Goal: Task Accomplishment & Management: Use online tool/utility

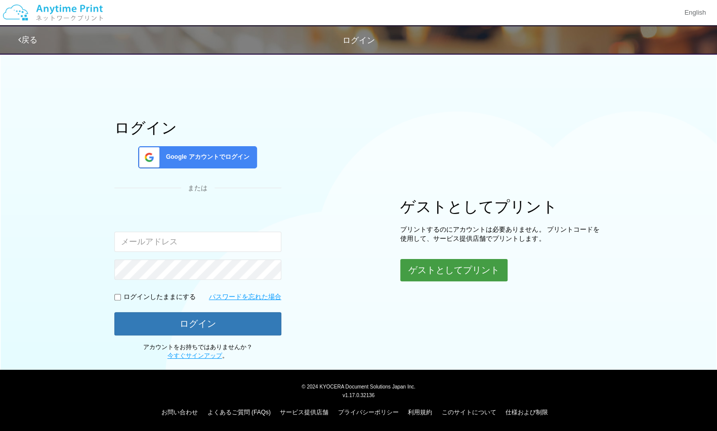
click at [423, 272] on button "ゲストとしてプリント" at bounding box center [454, 270] width 107 height 22
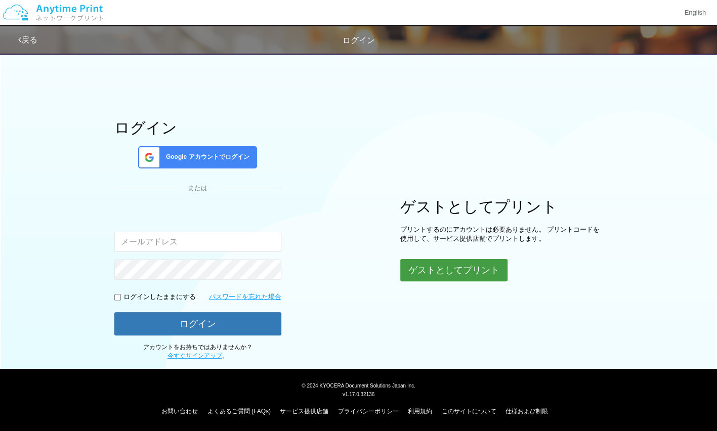
click at [423, 272] on button "ゲストとしてプリント" at bounding box center [454, 270] width 107 height 22
click at [439, 270] on button "ゲストとしてプリント" at bounding box center [454, 270] width 107 height 22
click at [368, 185] on div "ログイン Google アカウントでログイン または 入力されたメールアドレスまたはパスワードが正しくありません。 ログインしたままにする パスワードを忘れた…" at bounding box center [359, 204] width 608 height 313
click at [477, 271] on button "ゲストとしてプリント" at bounding box center [454, 270] width 107 height 22
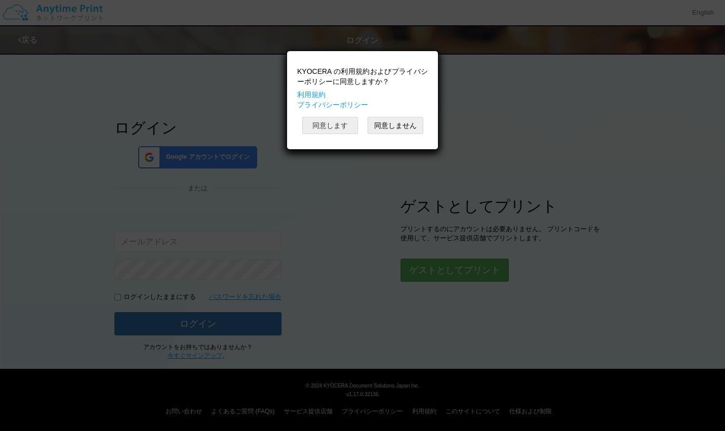
click at [330, 122] on button "同意します" at bounding box center [330, 125] width 56 height 17
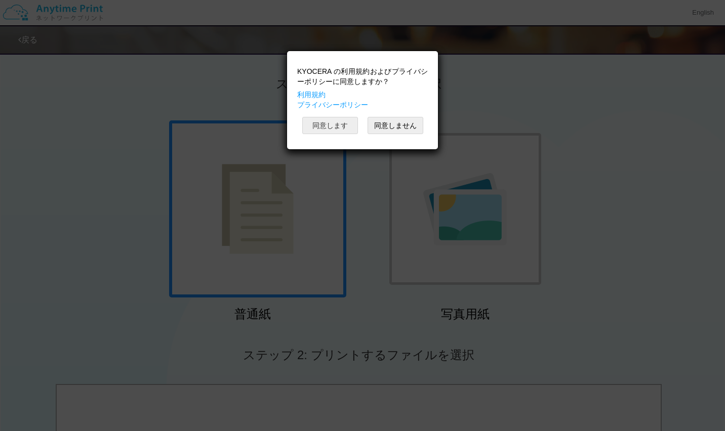
click at [334, 125] on button "同意します" at bounding box center [330, 125] width 56 height 17
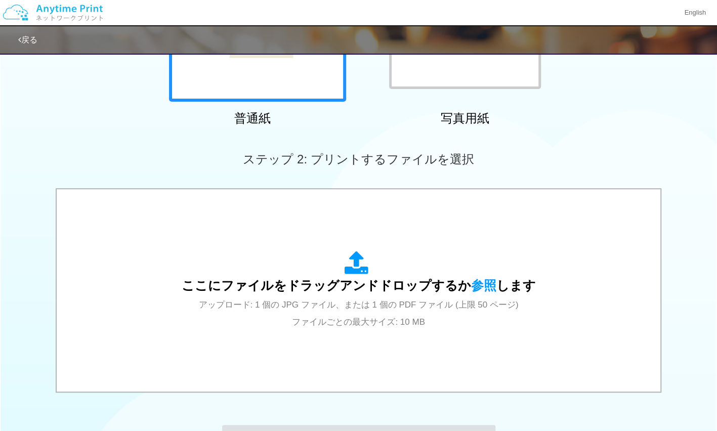
scroll to position [212, 0]
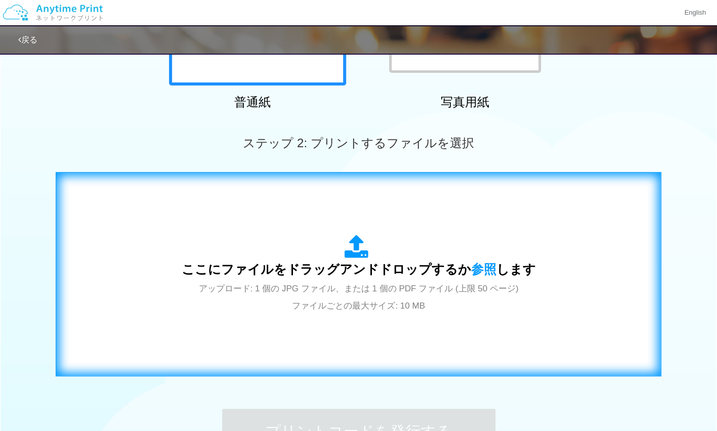
click at [363, 239] on icon at bounding box center [359, 247] width 28 height 25
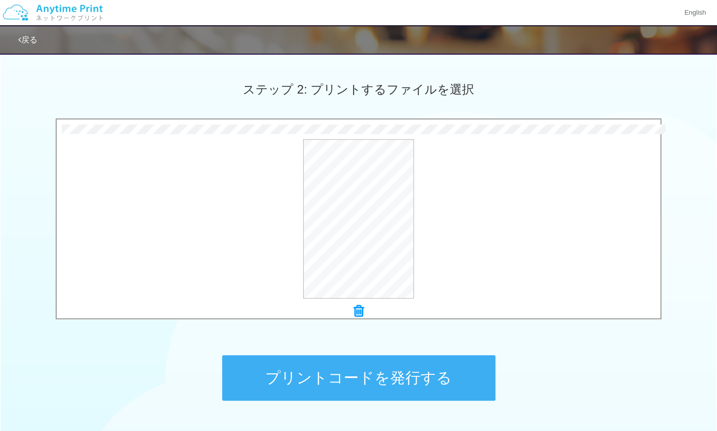
scroll to position [270, 0]
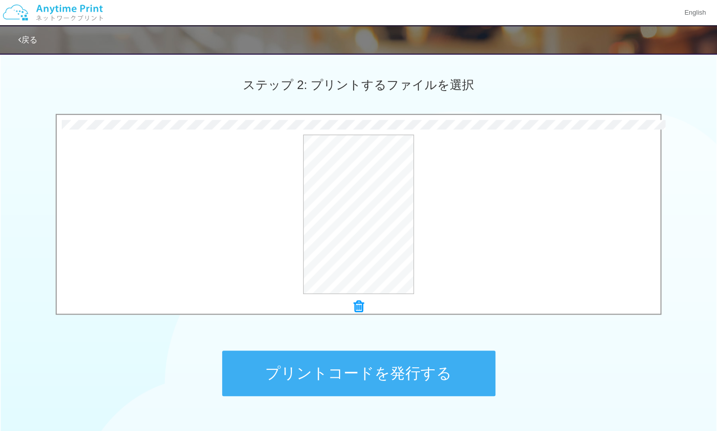
click at [327, 364] on button "プリントコードを発行する" at bounding box center [358, 374] width 273 height 46
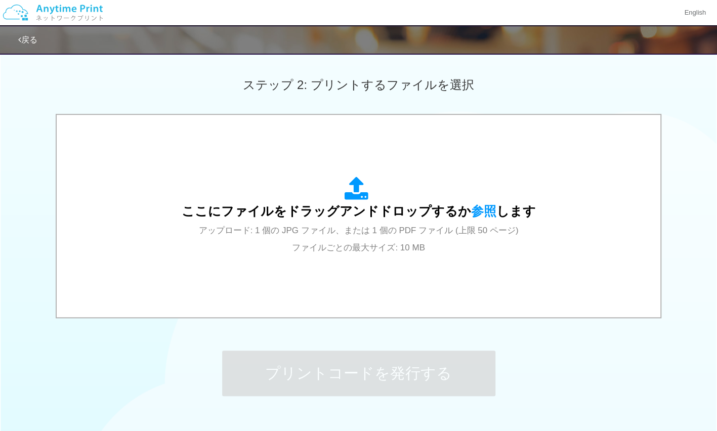
scroll to position [0, 0]
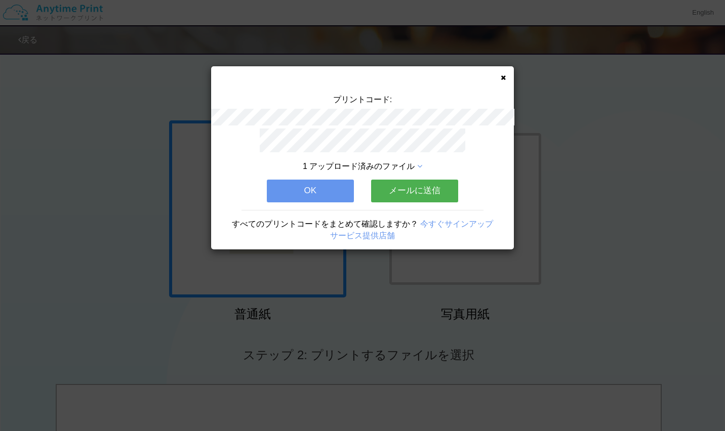
click at [401, 181] on button "メールに送信" at bounding box center [414, 191] width 87 height 22
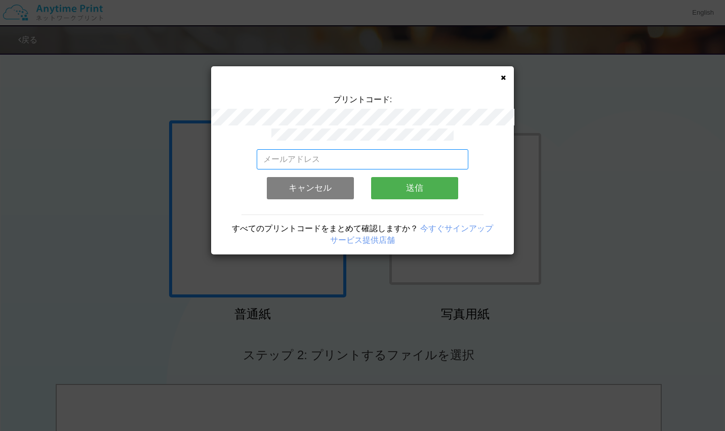
click at [372, 159] on input "email" at bounding box center [363, 159] width 212 height 20
type input "[EMAIL_ADDRESS][DOMAIN_NAME]"
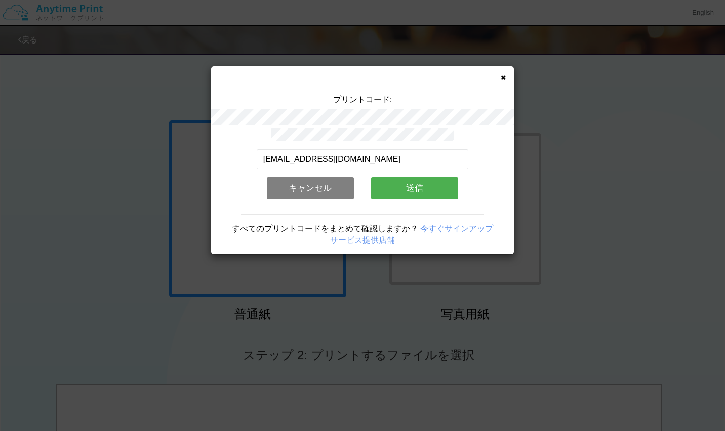
click at [406, 192] on button "送信" at bounding box center [414, 188] width 87 height 22
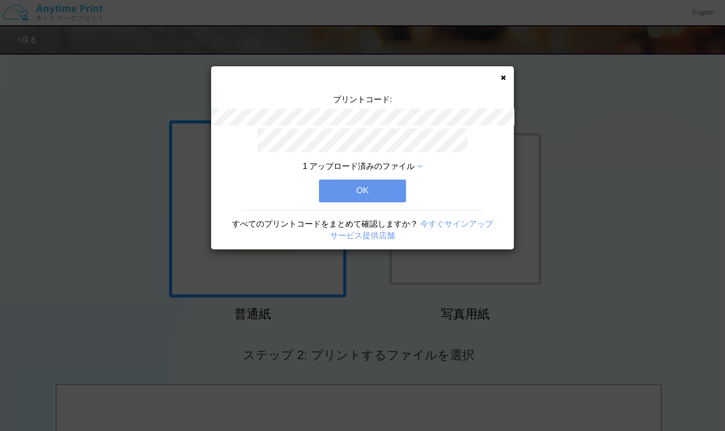
click at [382, 184] on button "OK" at bounding box center [362, 191] width 87 height 22
